Goal: Transaction & Acquisition: Obtain resource

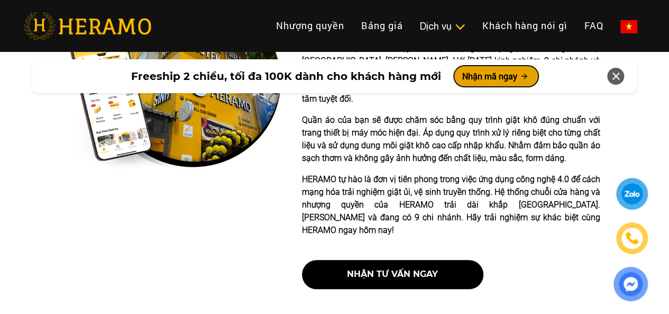
click at [490, 70] on button "Nhận mã ngay" at bounding box center [496, 76] width 85 height 21
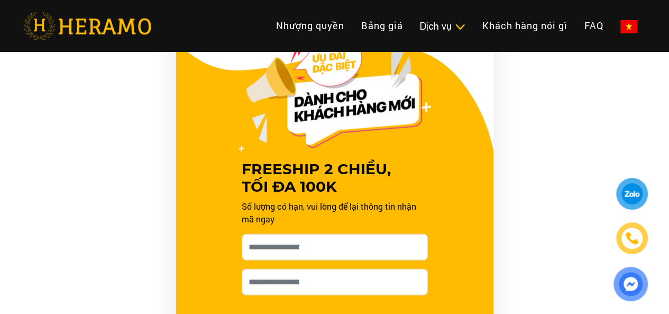
scroll to position [1075, 0]
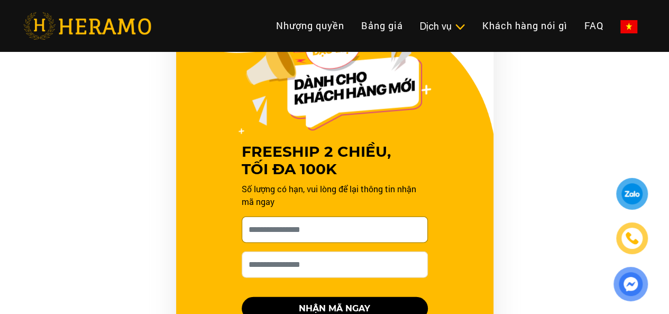
click at [305, 216] on input "[PERSON_NAME] xin tên của bạn nhé *" at bounding box center [335, 229] width 186 height 26
type input "**********"
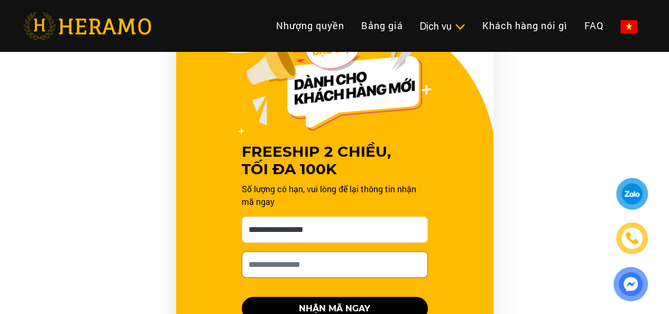
click at [331, 252] on input "Số điện thoại HERAMO có thể liên hệ là *" at bounding box center [335, 264] width 186 height 26
type input "**********"
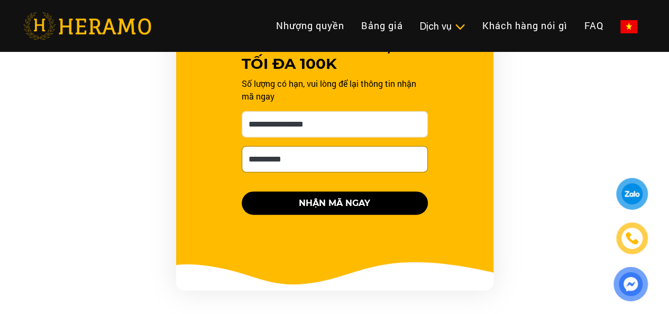
scroll to position [1180, 0]
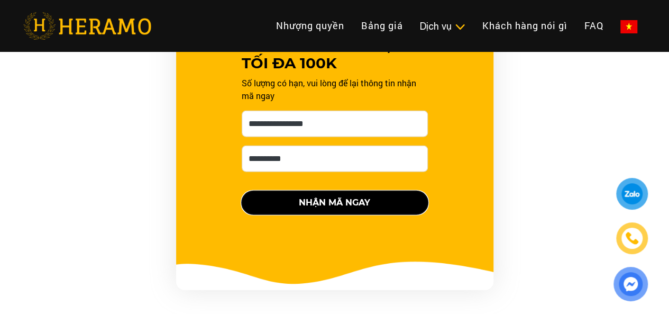
click at [333, 191] on button "NHẬN MÃ NGAY" at bounding box center [335, 202] width 186 height 23
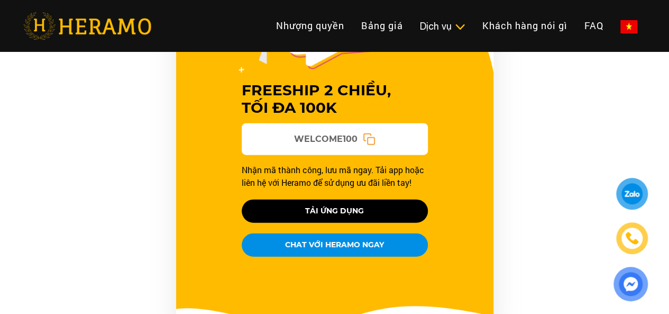
scroll to position [1075, 0]
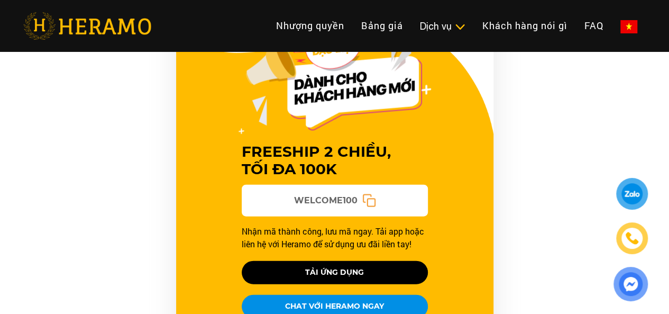
click at [367, 198] on rect at bounding box center [370, 201] width 7 height 7
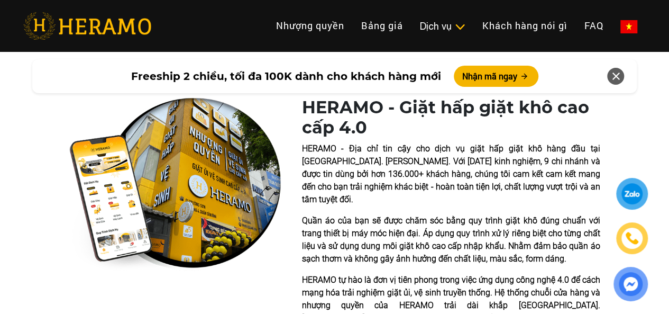
scroll to position [317, 0]
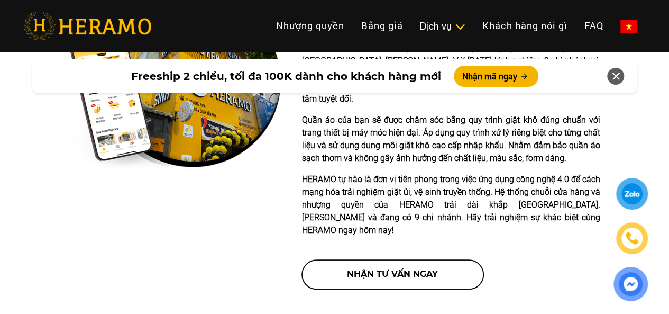
click at [433, 260] on button "nhận tư vấn ngay" at bounding box center [392, 274] width 181 height 29
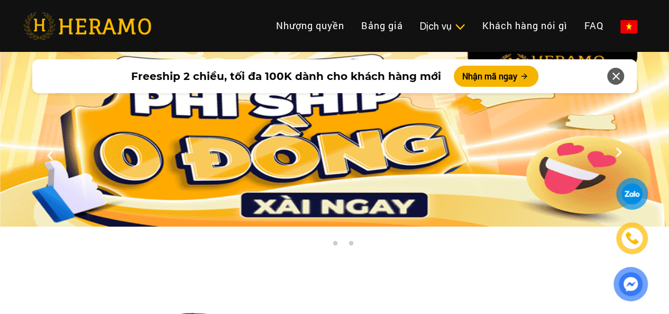
scroll to position [0, 0]
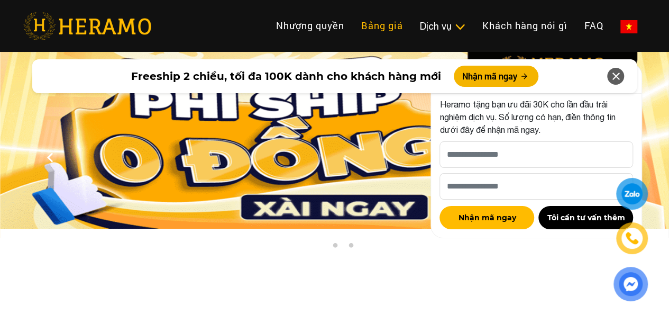
click at [353, 29] on link "Bảng giá" at bounding box center [382, 25] width 59 height 23
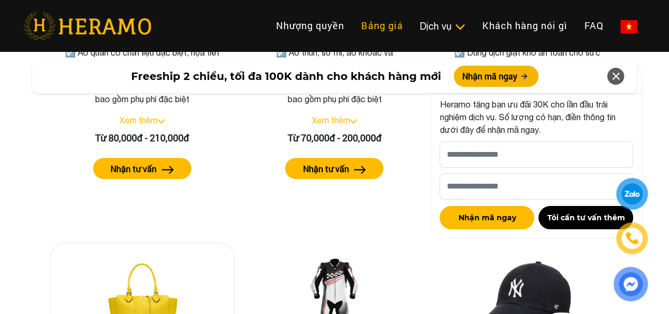
scroll to position [2002, 0]
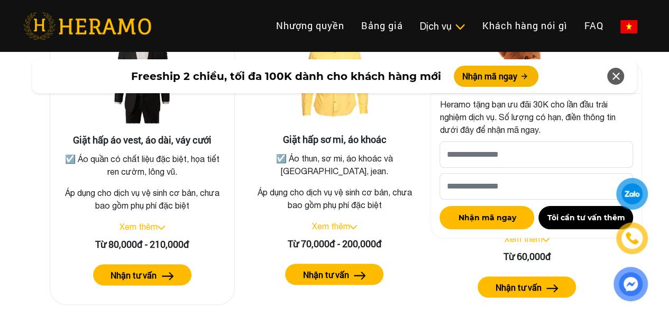
click at [150, 269] on label "Nhận tư vấn" at bounding box center [134, 275] width 46 height 13
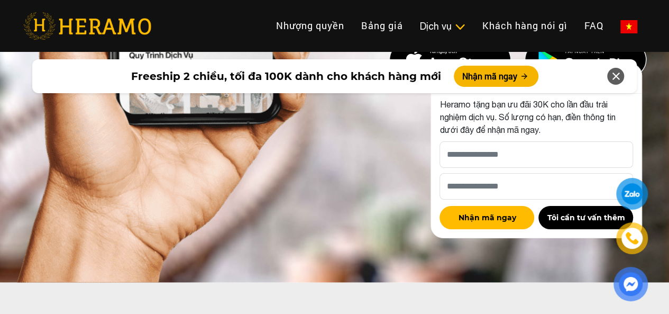
scroll to position [5334, 0]
